Goal: Find specific page/section: Find specific page/section

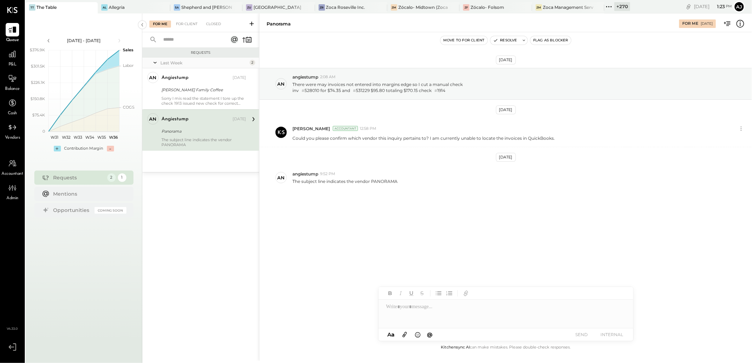
click at [604, 5] on icon at bounding box center [608, 6] width 9 height 9
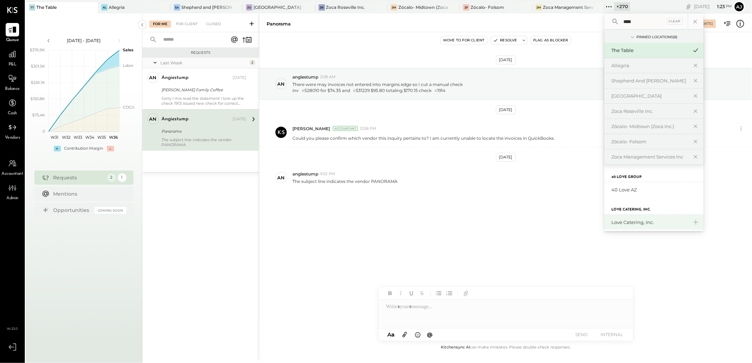
type input "****"
click at [620, 223] on div "Love Catering, Inc." at bounding box center [649, 222] width 76 height 7
